Goal: Information Seeking & Learning: Stay updated

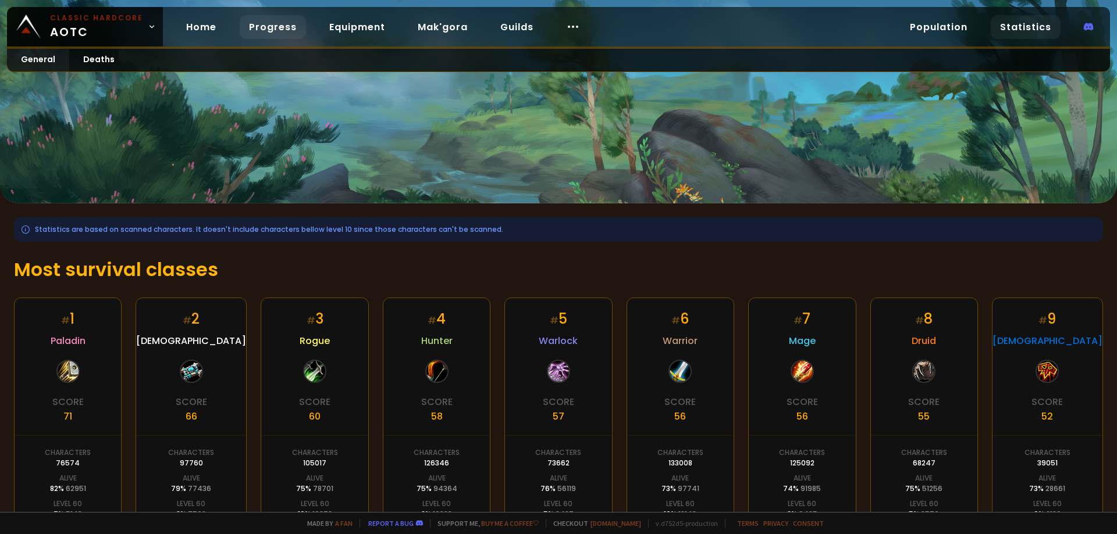
click at [254, 26] on link "Progress" at bounding box center [273, 27] width 66 height 24
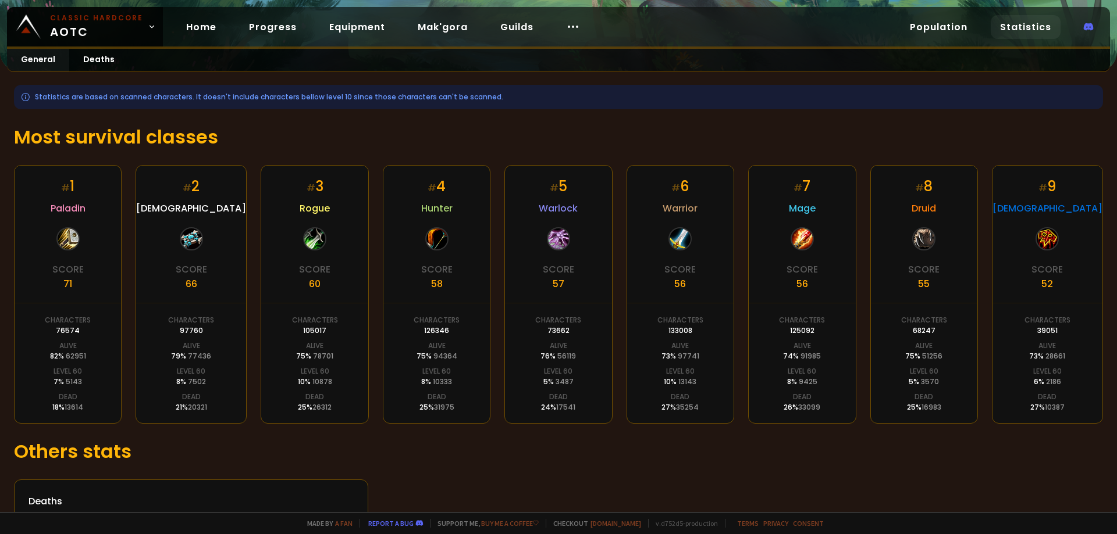
scroll to position [172, 0]
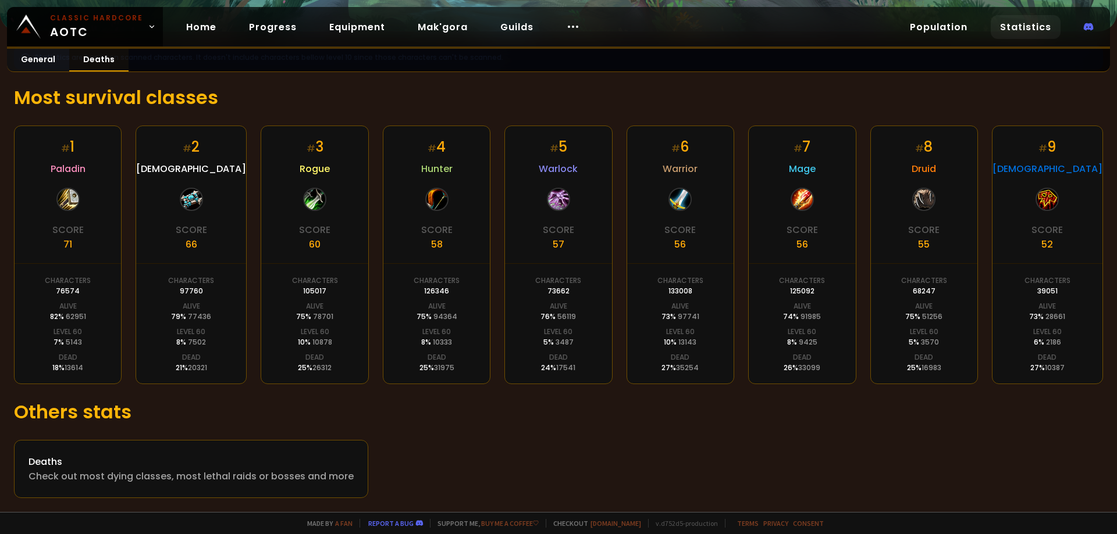
click at [92, 56] on link "Deaths" at bounding box center [98, 60] width 59 height 23
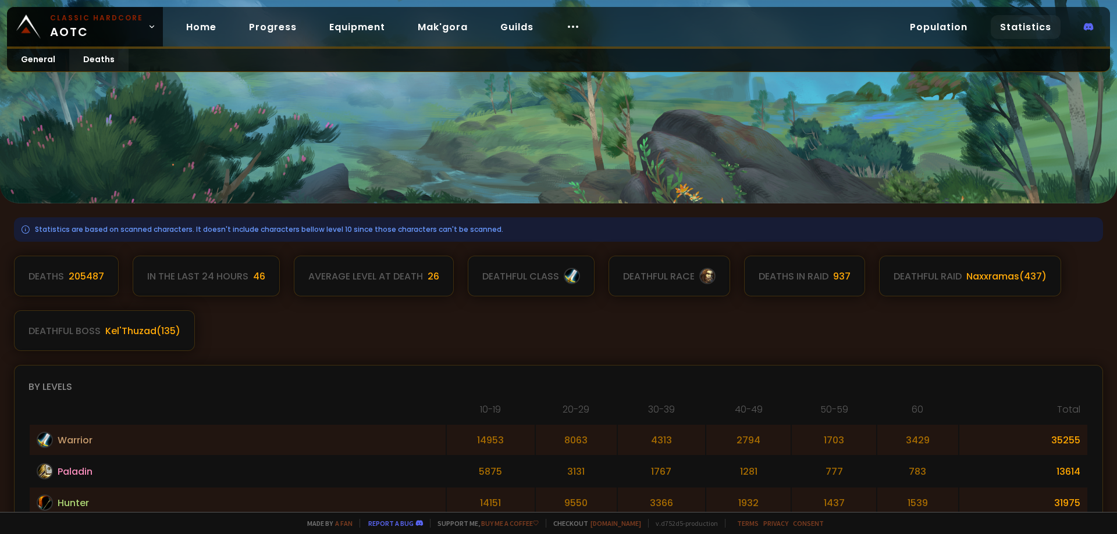
click at [232, 109] on div at bounding box center [558, 102] width 1117 height 204
